Goal: Contribute content

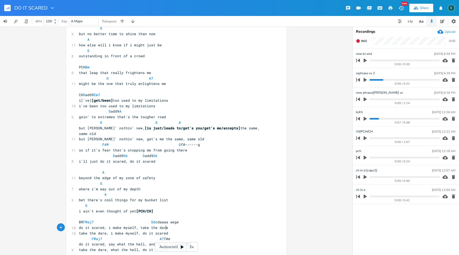
scroll to position [28, 0]
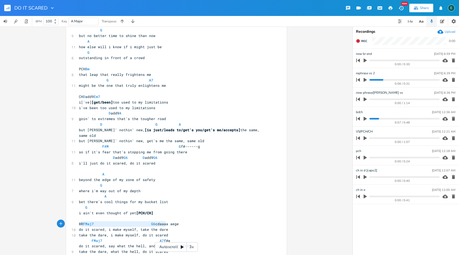
type textarea "do it scared, i make myself, take the dare"
drag, startPoint x: 167, startPoint y: 224, endPoint x: 75, endPoint y: 223, distance: 92.0
click at [75, 223] on div "do it scared, i make myself, take the dare x DO IT SCARED [capo 2] D add9 G6 A …" at bounding box center [176, 186] width 221 height 371
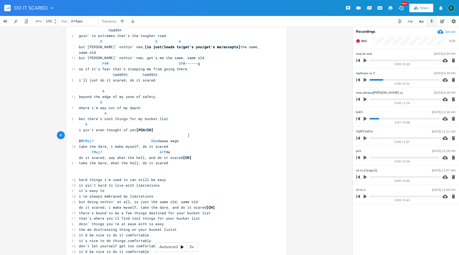
scroll to position [112, 0]
click at [81, 170] on pre "​" at bounding box center [174, 173] width 192 height 6
click at [83, 165] on pre "​" at bounding box center [174, 168] width 192 height 6
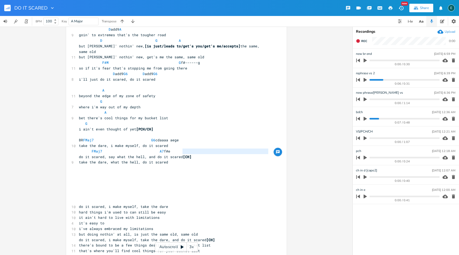
type textarea "do it scared, say what the hell, and do it scared"
drag, startPoint x: 181, startPoint y: 152, endPoint x: 68, endPoint y: 151, distance: 112.2
click at [68, 151] on div "do it scared, say what the hell, and do it scared x DO IT SCARED [capo 2] D add…" at bounding box center [176, 117] width 221 height 399
click at [84, 198] on pre "​" at bounding box center [174, 201] width 192 height 6
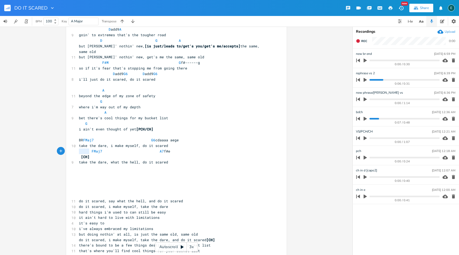
drag, startPoint x: 88, startPoint y: 151, endPoint x: 75, endPoint y: 151, distance: 13.3
click at [75, 151] on div "[CH] x DO IT SCARED [capo 2] D add9 G6 A 9 i've always avoided the spotlight G …" at bounding box center [176, 117] width 221 height 399
type textarea "[CH]"
click at [183, 165] on pre "​" at bounding box center [174, 168] width 192 height 6
click at [181, 159] on pre "take the dare, what the hell, do it scared" at bounding box center [174, 162] width 192 height 6
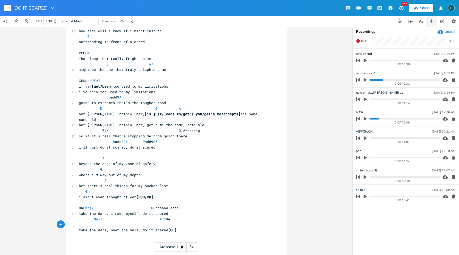
scroll to position [44, 0]
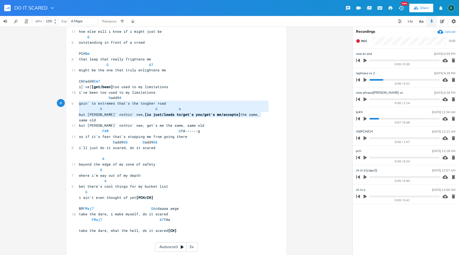
type textarea "but [PERSON_NAME]' nothin' new, [is just/leads to/get's you/get's me/accepts] t…"
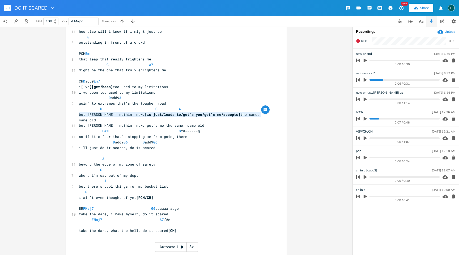
drag, startPoint x: 263, startPoint y: 114, endPoint x: 71, endPoint y: 114, distance: 191.7
click at [71, 114] on div "but tryin' nothin' new, [is just/leads to/get's you/get's me/accepts] the same,…" at bounding box center [176, 185] width 221 height 399
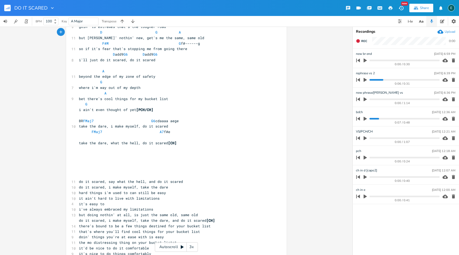
scroll to position [130, 0]
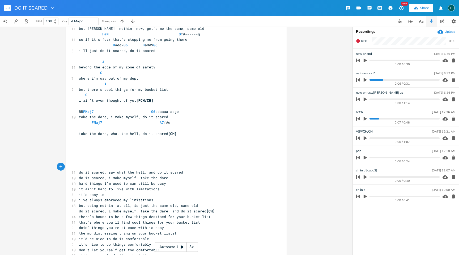
click at [89, 167] on pre "​" at bounding box center [174, 167] width 192 height 6
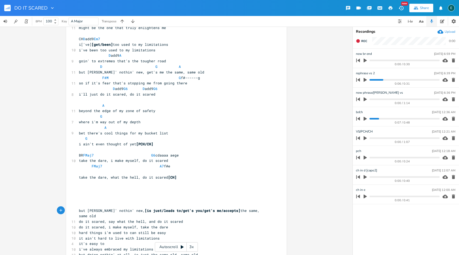
scroll to position [83, 0]
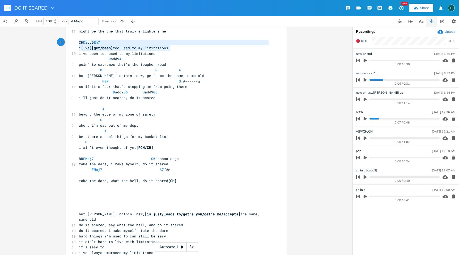
type textarea "i['ve] [get/been] too used to my limitations"
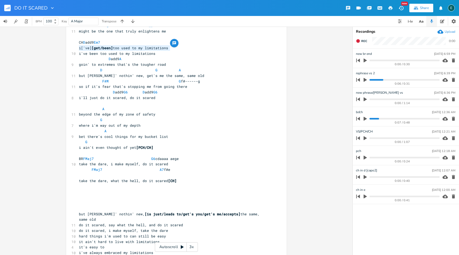
drag, startPoint x: 170, startPoint y: 49, endPoint x: 44, endPoint y: 48, distance: 126.0
click at [44, 48] on div "i['ve] [get/been] too used to my limitations x DO IT SCARED [capo 2] D add9 G6 …" at bounding box center [176, 141] width 353 height 228
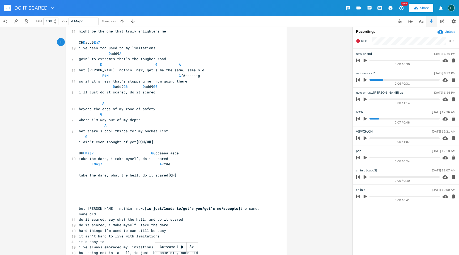
click at [83, 202] on pre "​" at bounding box center [174, 203] width 192 height 6
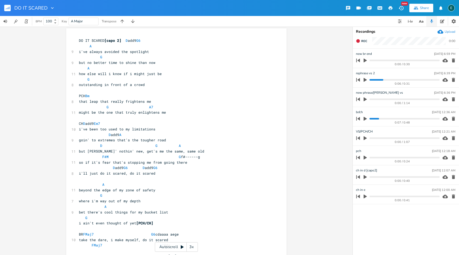
scroll to position [0, 0]
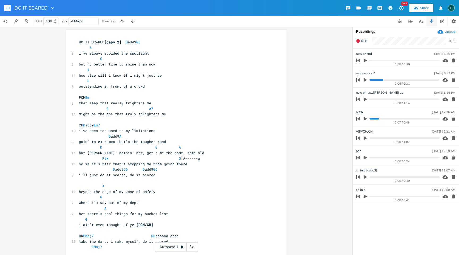
click at [96, 143] on span "goin' to extremes that's the tougher road" at bounding box center [122, 141] width 87 height 5
type textarea "my"
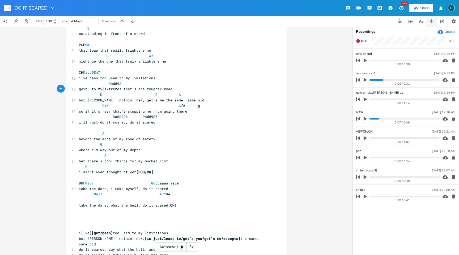
scroll to position [55, 0]
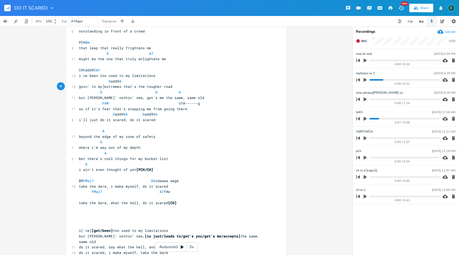
click at [80, 198] on pre "​" at bounding box center [174, 197] width 192 height 6
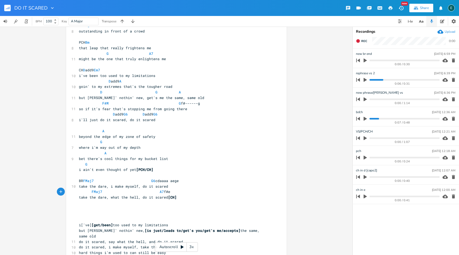
click at [363, 58] on icon "button" at bounding box center [365, 60] width 5 height 5
click at [364, 60] on icon "button" at bounding box center [365, 59] width 3 height 3
